Goal: Information Seeking & Learning: Learn about a topic

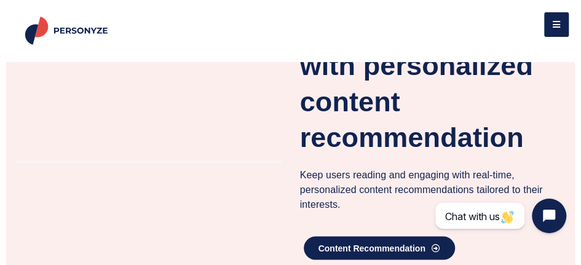
scroll to position [800, 0]
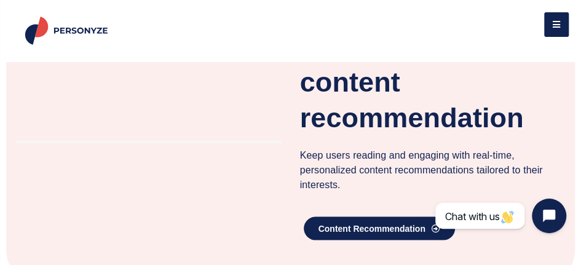
click at [557, 25] on button at bounding box center [556, 24] width 25 height 25
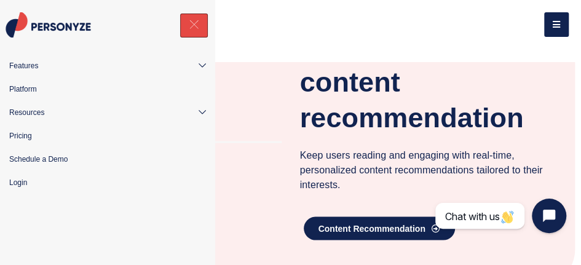
click at [41, 88] on link "Platform" at bounding box center [107, 89] width 215 height 23
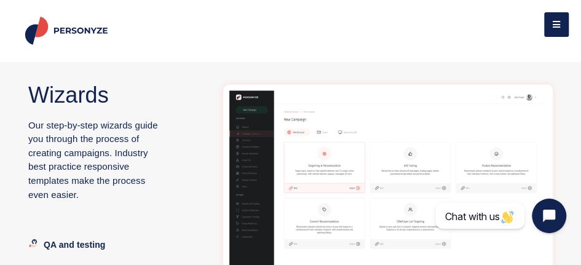
scroll to position [2276, 0]
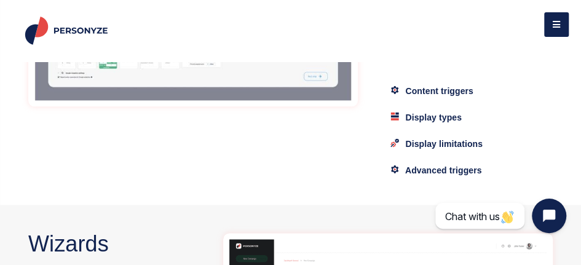
click at [560, 25] on button at bounding box center [556, 24] width 25 height 25
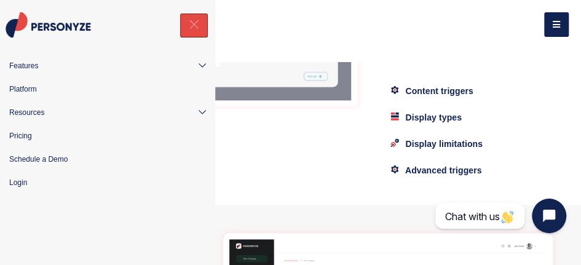
click at [22, 138] on span "Pricing" at bounding box center [20, 135] width 23 height 11
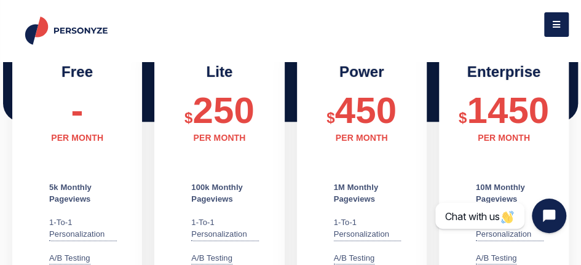
scroll to position [308, 0]
